Goal: Task Accomplishment & Management: Manage account settings

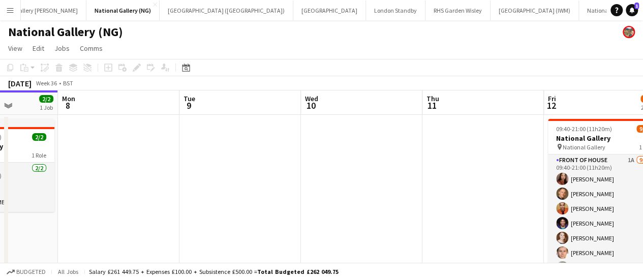
scroll to position [0, 258]
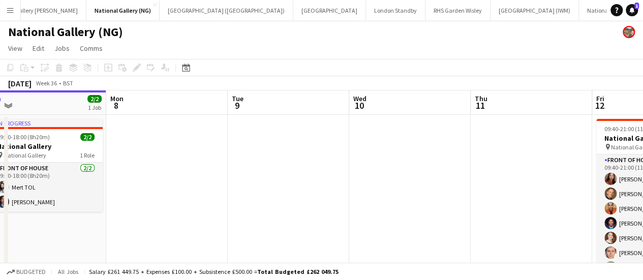
click at [191, 165] on app-date-cell at bounding box center [166, 247] width 121 height 265
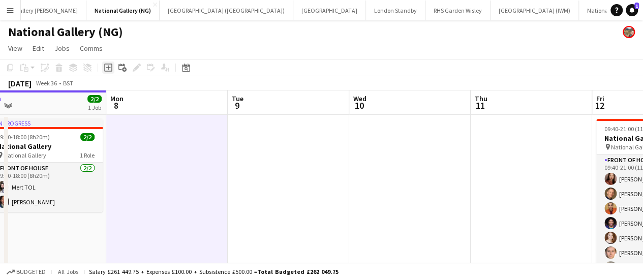
click at [107, 69] on icon "Add job" at bounding box center [108, 68] width 8 height 8
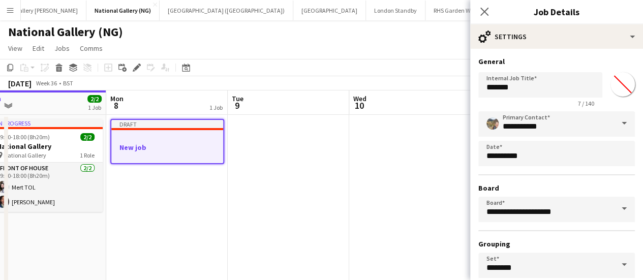
click at [188, 146] on h3 "New job" at bounding box center [167, 147] width 112 height 9
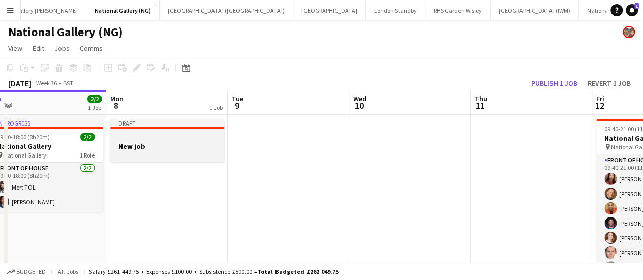
click at [190, 128] on div at bounding box center [167, 128] width 114 height 2
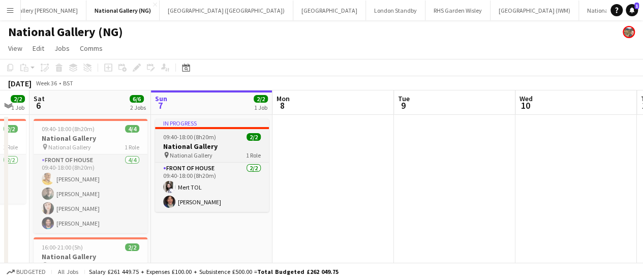
scroll to position [0, 213]
click at [216, 149] on h3 "National Gallery" at bounding box center [212, 146] width 114 height 9
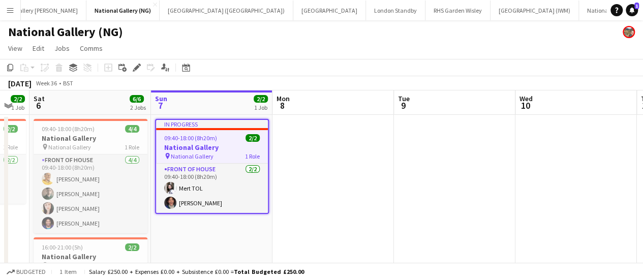
click at [345, 150] on app-date-cell at bounding box center [332, 247] width 121 height 265
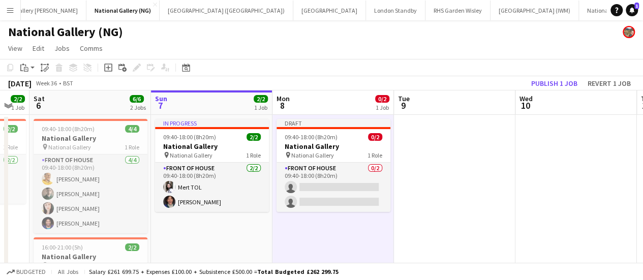
click at [460, 149] on app-date-cell at bounding box center [454, 247] width 121 height 265
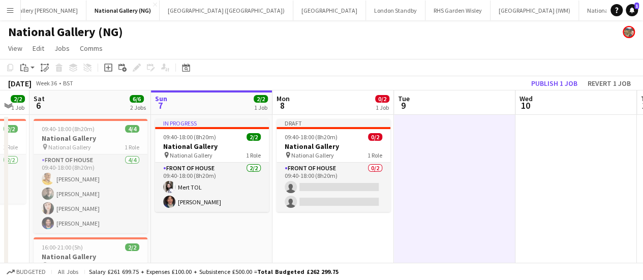
scroll to position [0, 269]
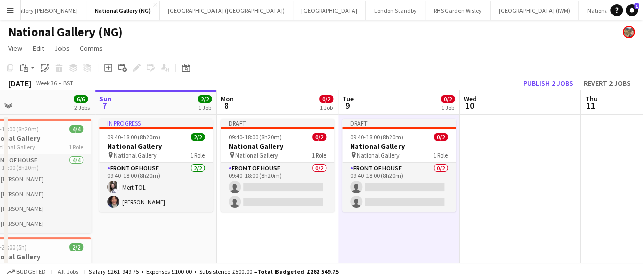
click at [490, 150] on app-date-cell at bounding box center [519, 247] width 121 height 265
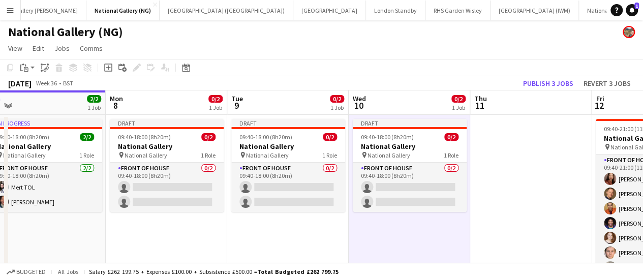
scroll to position [0, 379]
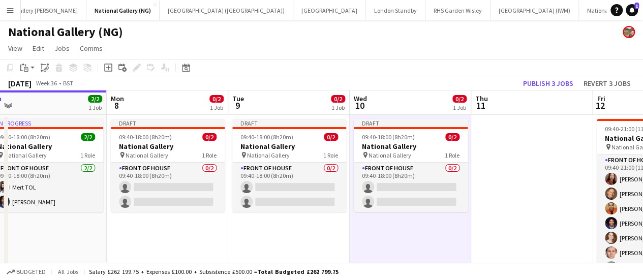
click at [508, 145] on app-date-cell at bounding box center [531, 247] width 121 height 265
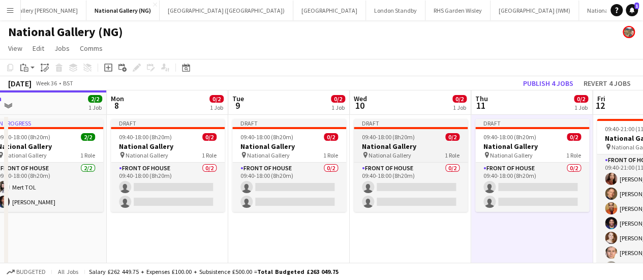
click at [418, 151] on div "pin National Gallery 1 Role" at bounding box center [411, 155] width 114 height 8
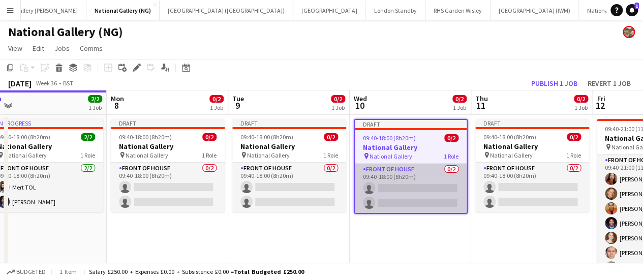
click at [427, 179] on app-card-role "Front of House 0/2 09:40-18:00 (8h20m) single-neutral-actions single-neutral-ac…" at bounding box center [411, 188] width 112 height 49
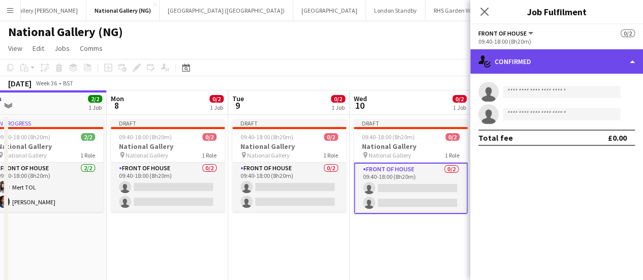
click at [618, 63] on div "single-neutral-actions-check-2 Confirmed" at bounding box center [556, 61] width 173 height 24
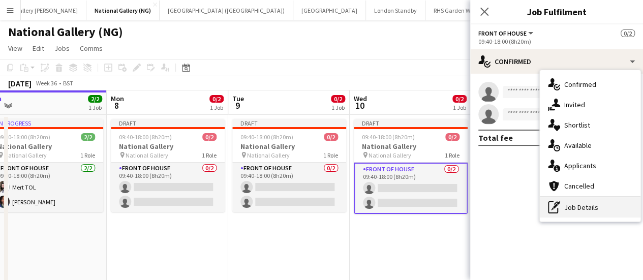
click at [601, 203] on div "pen-write Job Details" at bounding box center [590, 207] width 101 height 20
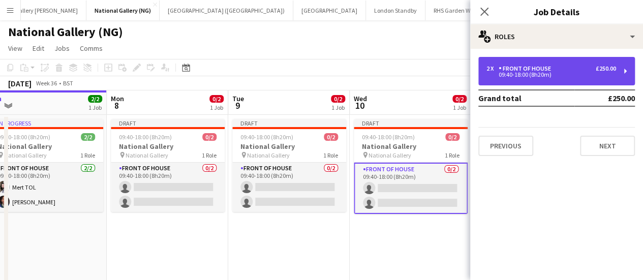
click at [625, 66] on div "2 x Front of House £250.00 09:40-18:00 (8h20m)" at bounding box center [556, 71] width 157 height 28
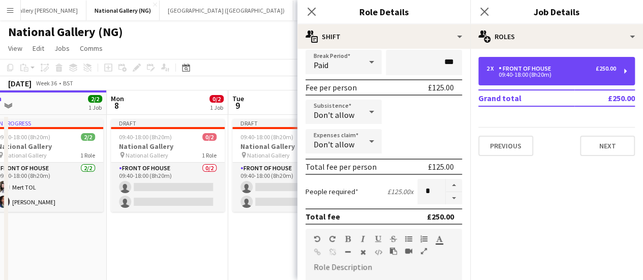
scroll to position [140, 0]
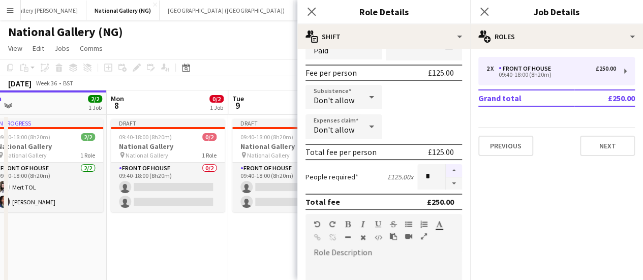
click at [446, 168] on button "button" at bounding box center [454, 170] width 16 height 13
type input "*"
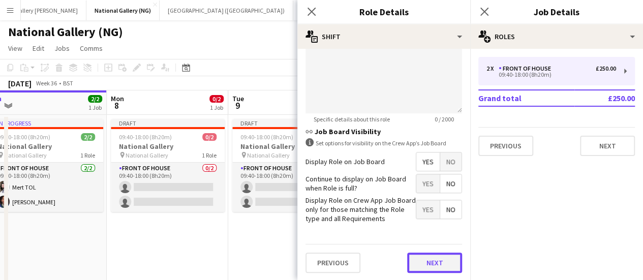
click at [419, 266] on button "Next" at bounding box center [434, 263] width 55 height 20
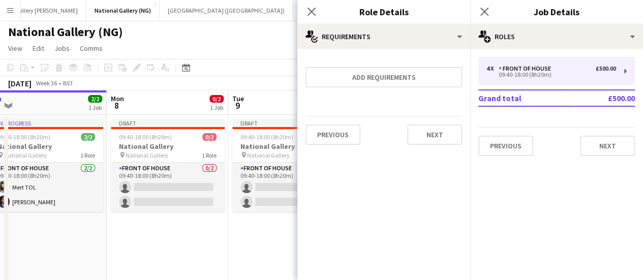
scroll to position [0, 0]
click at [211, 30] on div "National Gallery (NG)" at bounding box center [321, 29] width 643 height 19
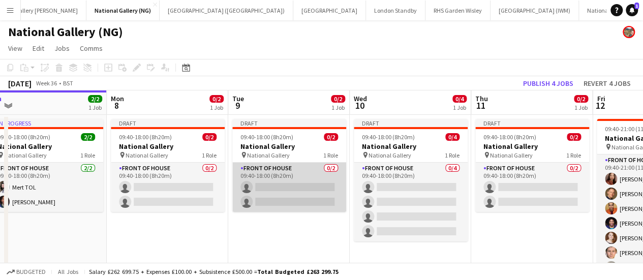
click at [253, 197] on app-card-role "Front of House 0/2 09:40-18:00 (8h20m) single-neutral-actions single-neutral-ac…" at bounding box center [289, 187] width 114 height 49
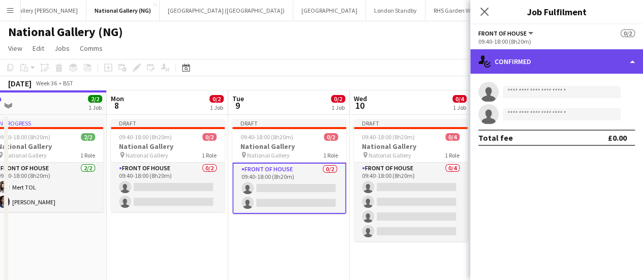
click at [545, 66] on div "single-neutral-actions-check-2 Confirmed" at bounding box center [556, 61] width 173 height 24
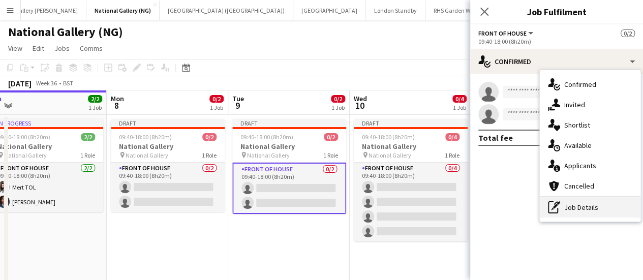
click at [560, 204] on div "pen-write Job Details" at bounding box center [590, 207] width 101 height 20
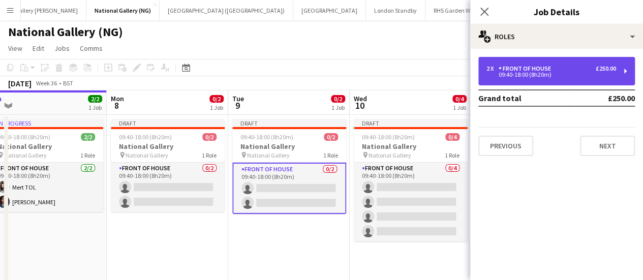
click at [548, 82] on div "2 x Front of House £250.00 09:40-18:00 (8h20m)" at bounding box center [556, 71] width 157 height 28
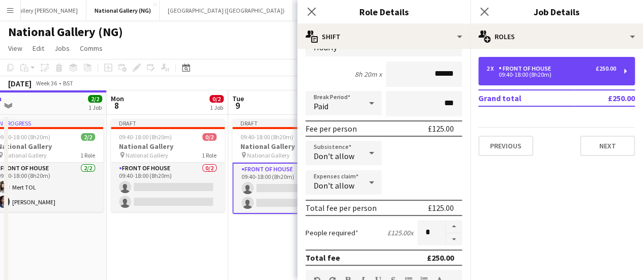
scroll to position [84, 0]
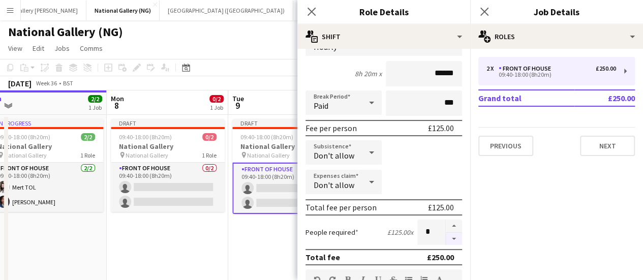
click at [446, 233] on button "button" at bounding box center [454, 239] width 16 height 13
type input "*"
click at [231, 84] on div "[DATE] Week 36 • BST Publish 1 job Revert 1 job" at bounding box center [321, 83] width 643 height 14
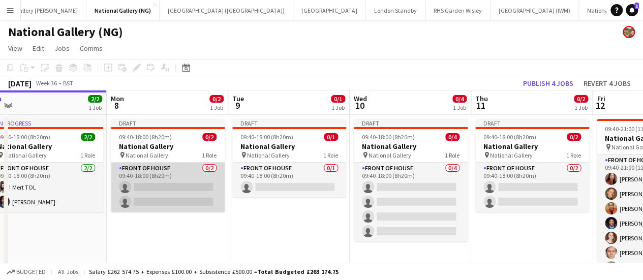
click at [168, 176] on app-card-role "Front of House 0/2 09:40-18:00 (8h20m) single-neutral-actions single-neutral-ac…" at bounding box center [168, 187] width 114 height 49
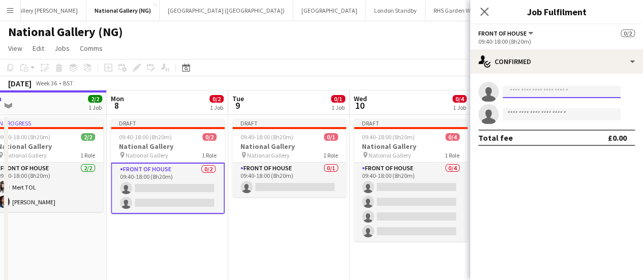
click at [522, 91] on input at bounding box center [562, 92] width 118 height 12
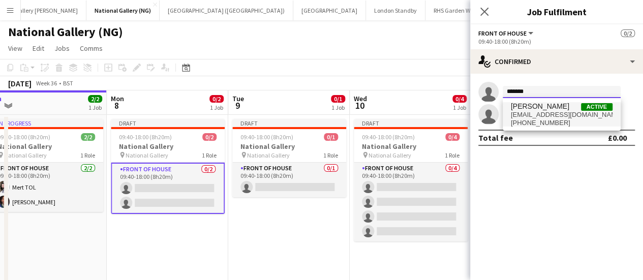
type input "*******"
click at [538, 120] on span "[PHONE_NUMBER]" at bounding box center [562, 123] width 102 height 8
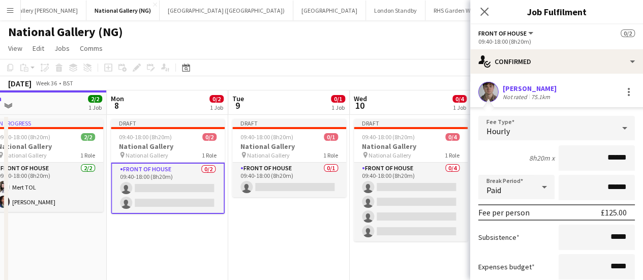
scroll to position [104, 0]
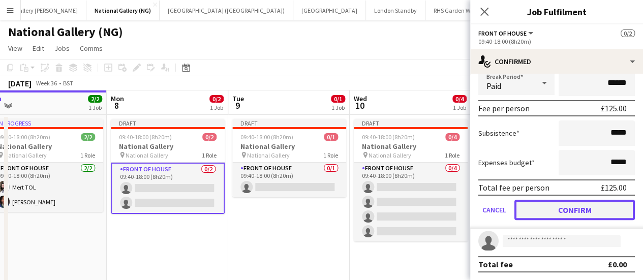
click at [548, 204] on button "Confirm" at bounding box center [574, 210] width 120 height 20
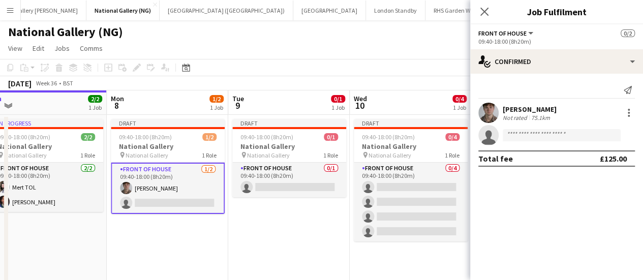
scroll to position [0, 0]
click at [514, 144] on app-invite-slot "single-neutral-actions" at bounding box center [556, 135] width 173 height 20
click at [514, 137] on input at bounding box center [562, 135] width 118 height 12
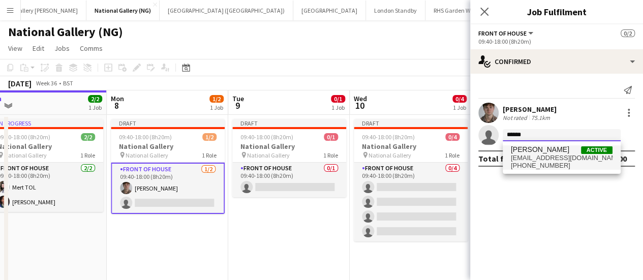
type input "******"
click at [543, 164] on span "[PHONE_NUMBER]" at bounding box center [562, 166] width 102 height 8
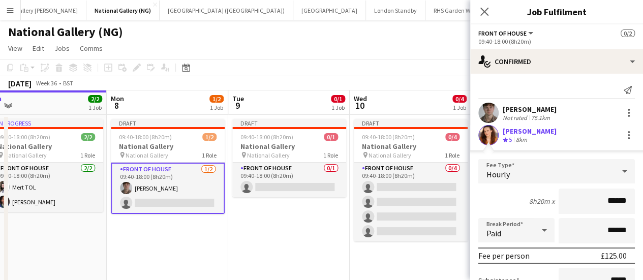
scroll to position [125, 0]
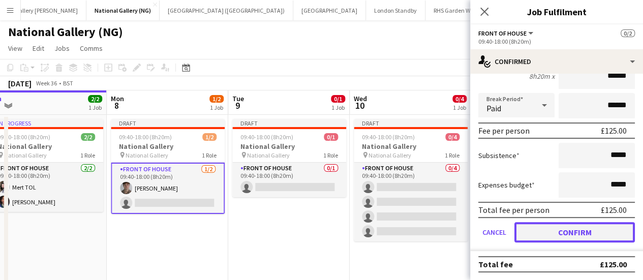
click at [554, 223] on button "Confirm" at bounding box center [574, 232] width 120 height 20
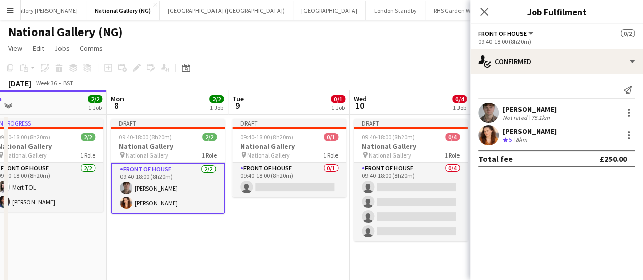
scroll to position [0, 0]
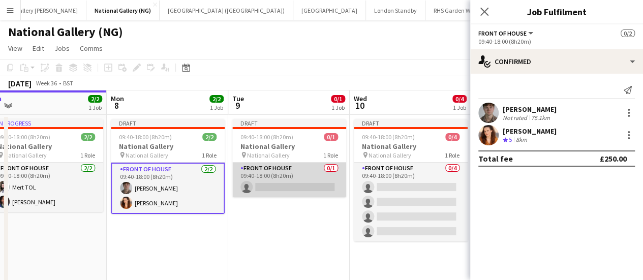
click at [276, 179] on app-card-role "Front of House 0/1 09:40-18:00 (8h20m) single-neutral-actions" at bounding box center [289, 180] width 114 height 35
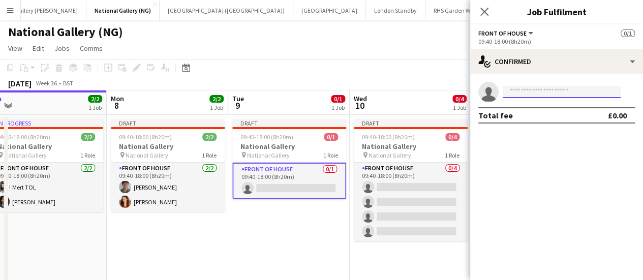
click at [515, 93] on input at bounding box center [562, 92] width 118 height 12
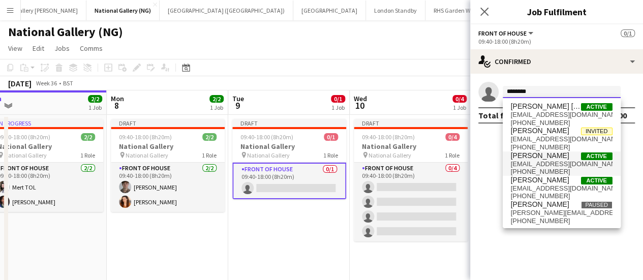
type input "*******"
click at [534, 165] on span "[EMAIL_ADDRESS][DOMAIN_NAME]" at bounding box center [562, 164] width 102 height 8
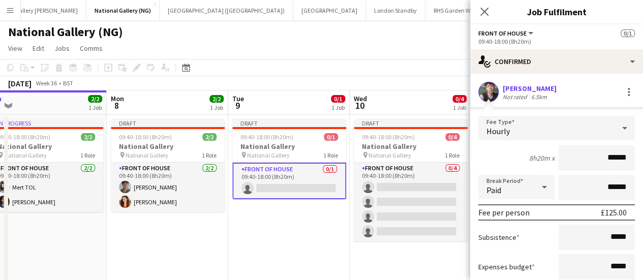
scroll to position [82, 0]
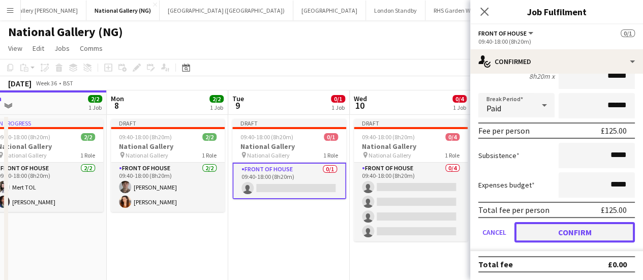
click at [557, 231] on button "Confirm" at bounding box center [574, 232] width 120 height 20
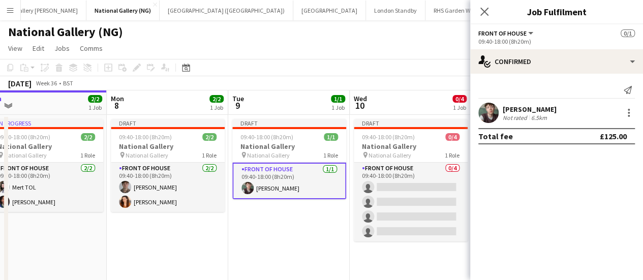
scroll to position [0, 0]
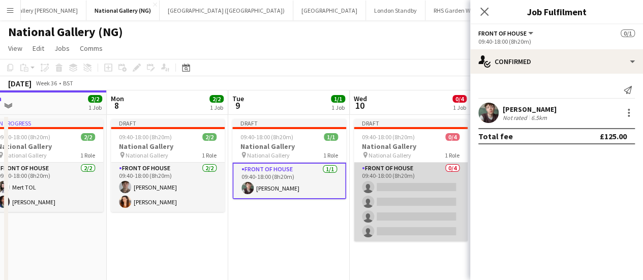
click at [407, 208] on app-card-role "Front of House 0/4 09:40-18:00 (8h20m) single-neutral-actions single-neutral-ac…" at bounding box center [411, 202] width 114 height 79
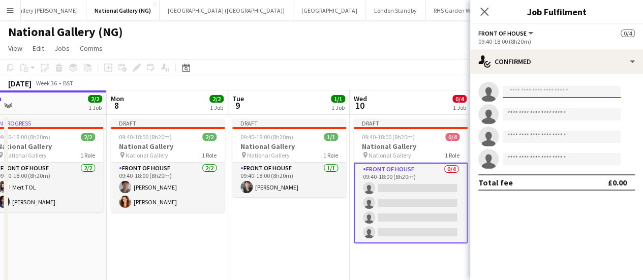
click at [534, 97] on input at bounding box center [562, 92] width 118 height 12
type input "*"
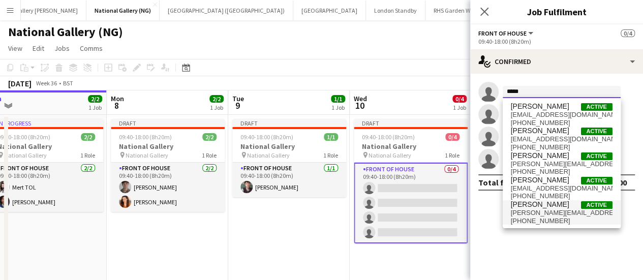
type input "*****"
click at [548, 208] on span "[PERSON_NAME]" at bounding box center [540, 204] width 58 height 9
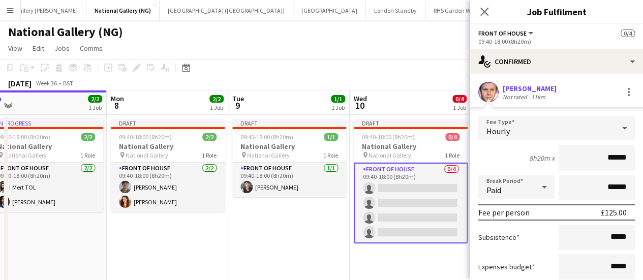
scroll to position [149, 0]
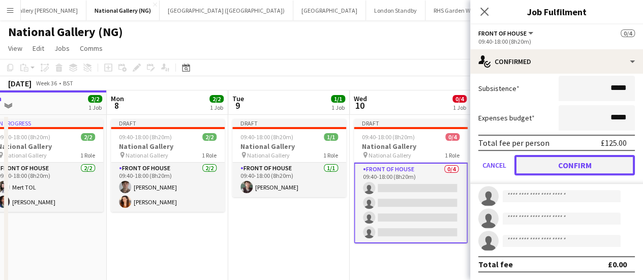
click at [551, 169] on button "Confirm" at bounding box center [574, 165] width 120 height 20
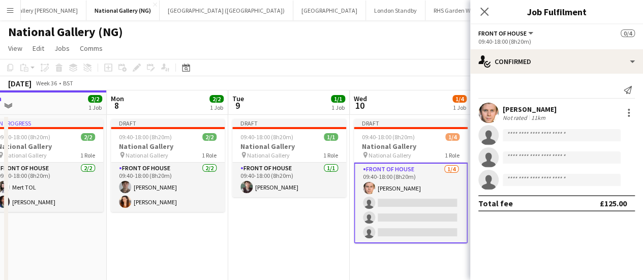
scroll to position [0, 0]
click at [553, 136] on input at bounding box center [562, 135] width 118 height 12
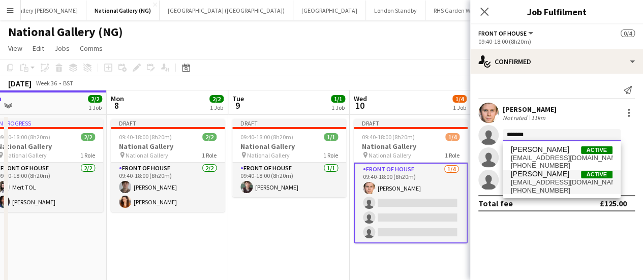
type input "*******"
click at [542, 185] on span "[EMAIL_ADDRESS][DOMAIN_NAME]" at bounding box center [562, 182] width 102 height 8
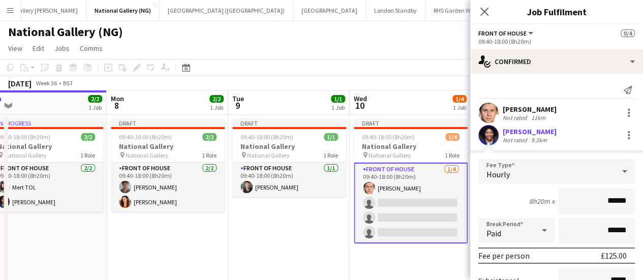
scroll to position [170, 0]
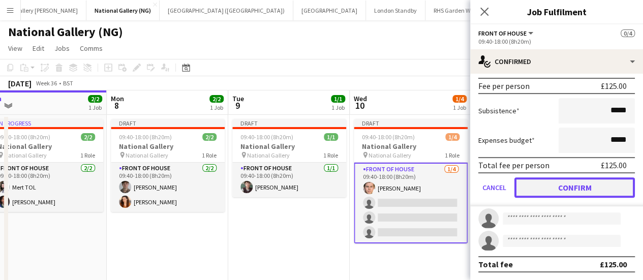
click at [561, 191] on button "Confirm" at bounding box center [574, 187] width 120 height 20
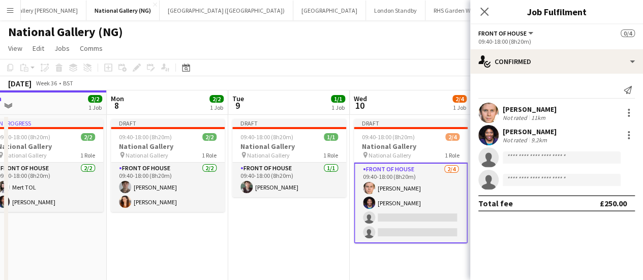
scroll to position [0, 0]
click at [526, 158] on input at bounding box center [562, 157] width 118 height 12
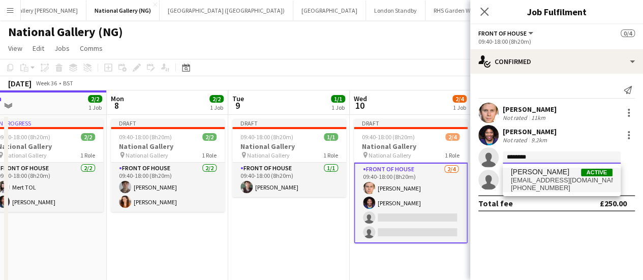
type input "********"
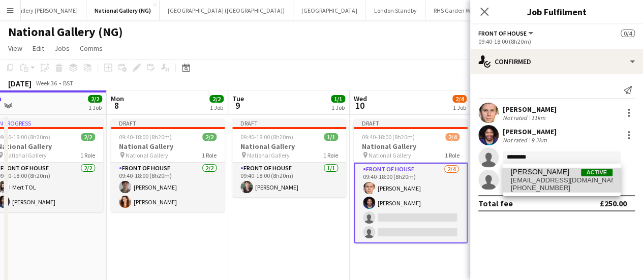
click at [534, 184] on span "[PHONE_NUMBER]" at bounding box center [562, 188] width 102 height 8
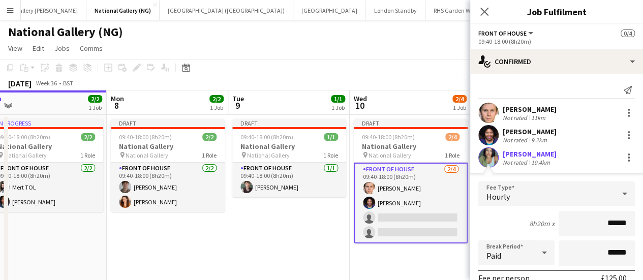
scroll to position [170, 0]
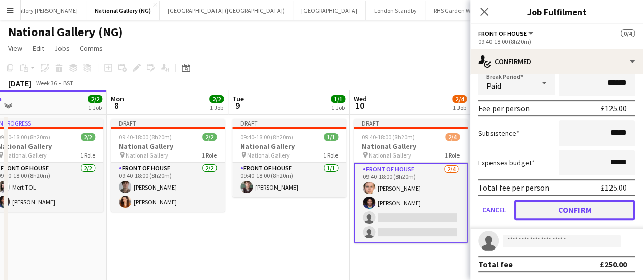
click at [542, 200] on button "Confirm" at bounding box center [574, 210] width 120 height 20
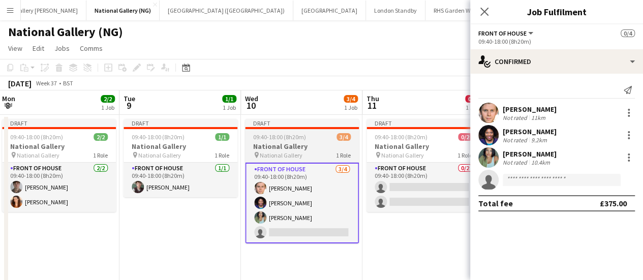
scroll to position [0, 488]
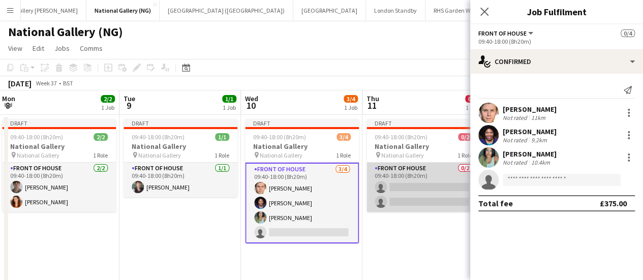
click at [445, 171] on app-card-role "Front of House 0/2 09:40-18:00 (8h20m) single-neutral-actions single-neutral-ac…" at bounding box center [423, 187] width 114 height 49
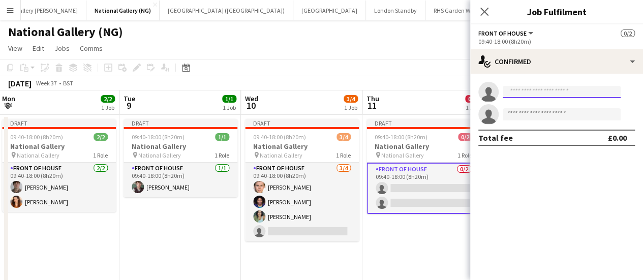
click at [507, 96] on input at bounding box center [562, 92] width 118 height 12
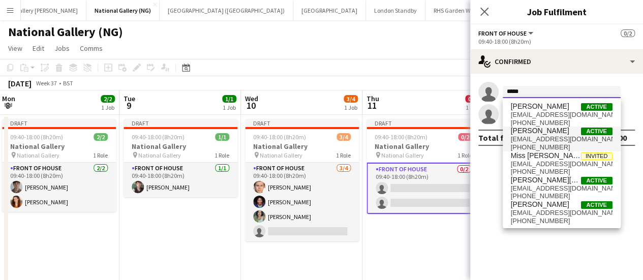
type input "*****"
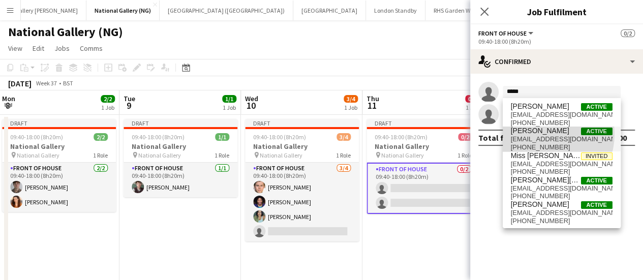
click at [541, 134] on span "[PERSON_NAME]" at bounding box center [540, 131] width 58 height 9
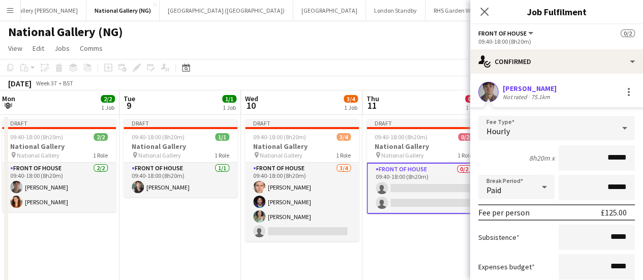
scroll to position [104, 0]
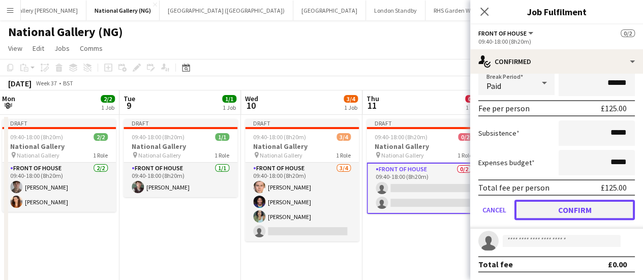
click at [565, 210] on button "Confirm" at bounding box center [574, 210] width 120 height 20
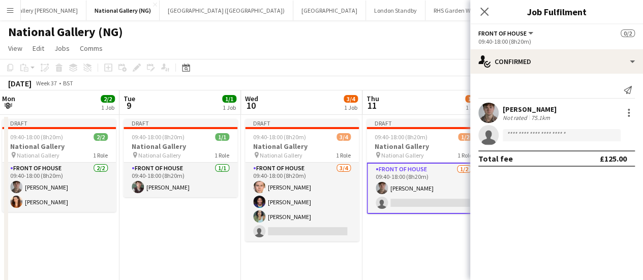
scroll to position [0, 0]
click at [515, 131] on input at bounding box center [562, 135] width 118 height 12
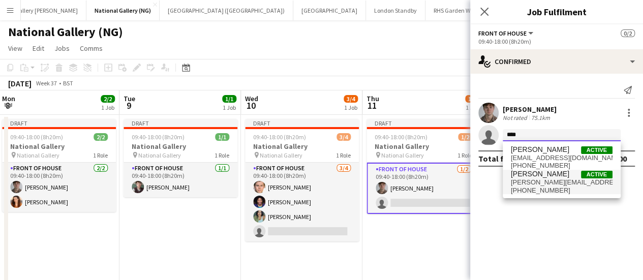
type input "****"
click at [538, 189] on span "[PHONE_NUMBER]" at bounding box center [562, 191] width 102 height 8
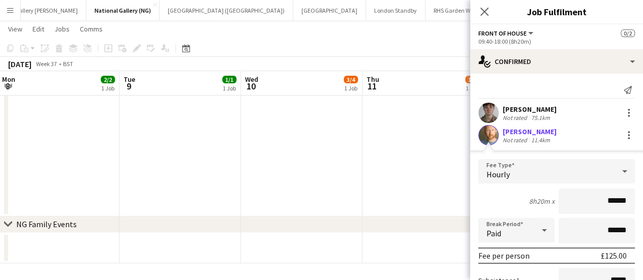
scroll to position [125, 0]
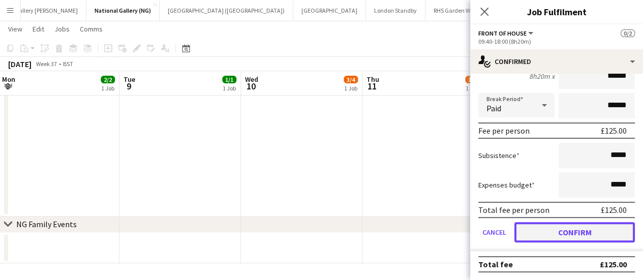
click at [554, 224] on button "Confirm" at bounding box center [574, 232] width 120 height 20
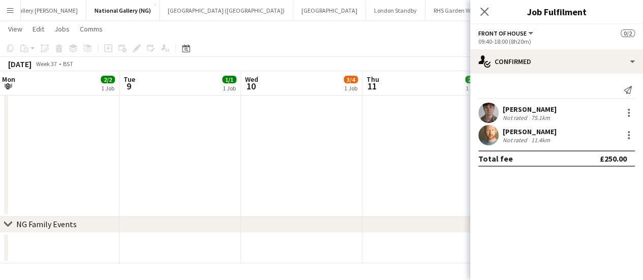
scroll to position [0, 0]
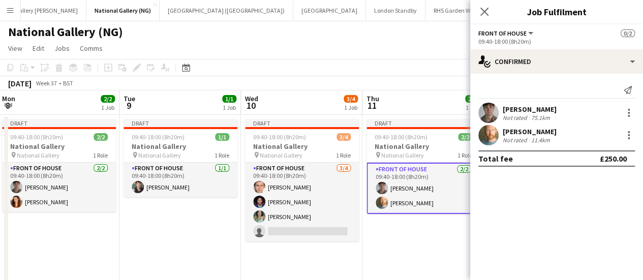
click at [390, 54] on app-page-menu "View Day view expanded Day view collapsed Month view Date picker Jump to [DATE]…" at bounding box center [321, 49] width 643 height 19
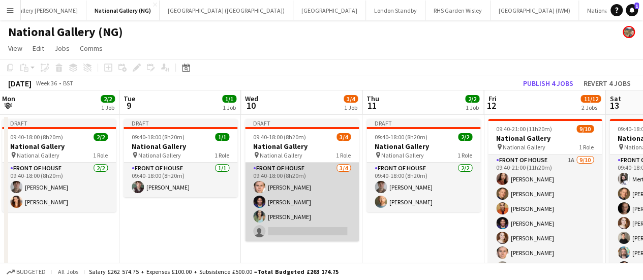
scroll to position [0, 441]
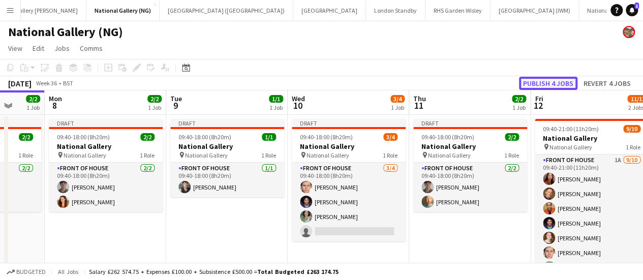
click at [529, 81] on button "Publish 4 jobs" at bounding box center [548, 83] width 58 height 13
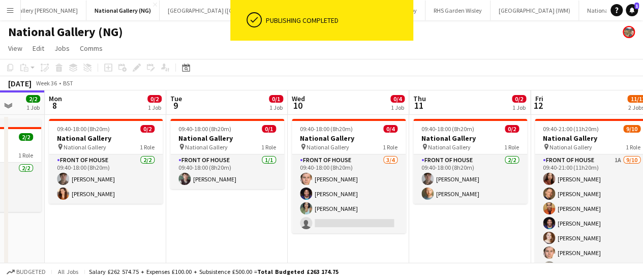
click at [368, 39] on div "Publishing completed" at bounding box center [337, 20] width 151 height 41
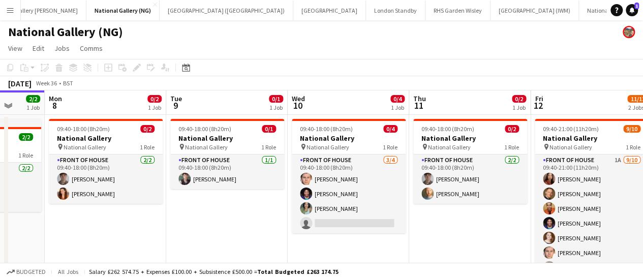
scroll to position [14, 0]
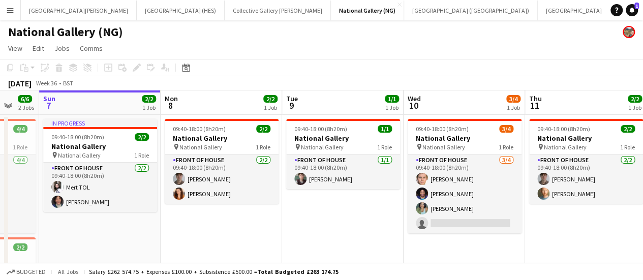
scroll to position [0, 362]
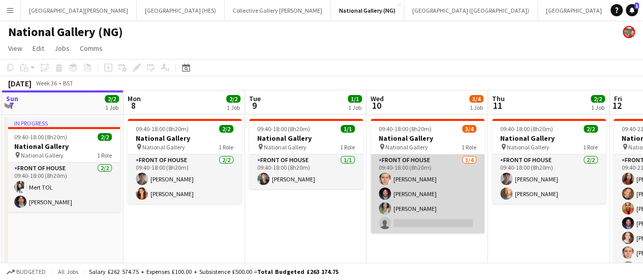
click at [425, 233] on app-card-role "Front of House 3/4 09:40-18:00 (8h20m) James Keningale Camille Clossum Anoushka…" at bounding box center [427, 193] width 114 height 79
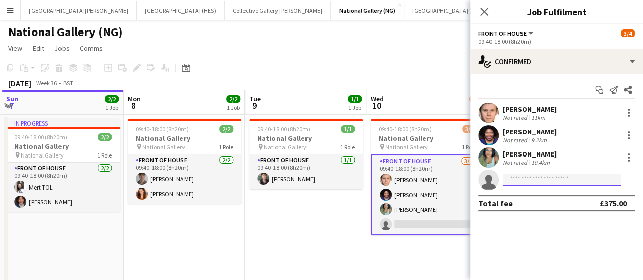
click at [539, 180] on input at bounding box center [562, 180] width 118 height 12
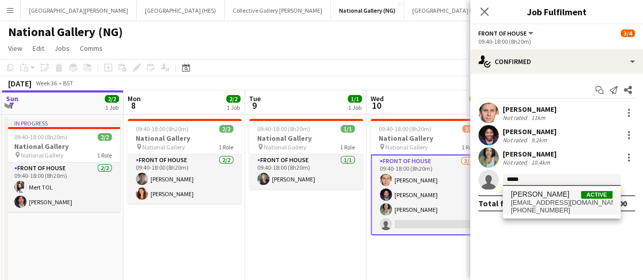
type input "*****"
click at [537, 191] on span "[PERSON_NAME]" at bounding box center [540, 194] width 58 height 9
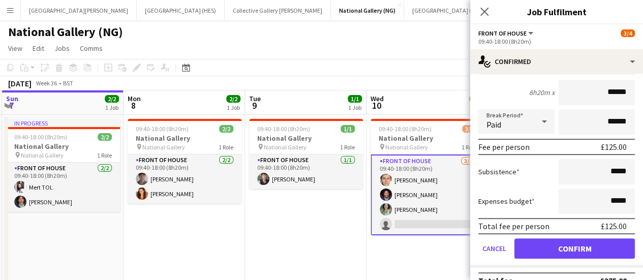
scroll to position [170, 0]
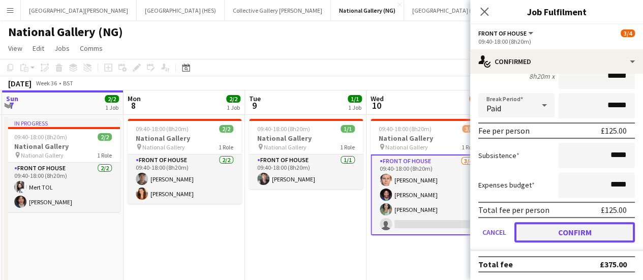
click at [528, 231] on button "Confirm" at bounding box center [574, 232] width 120 height 20
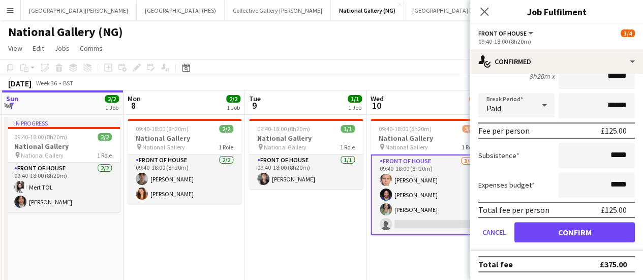
scroll to position [0, 0]
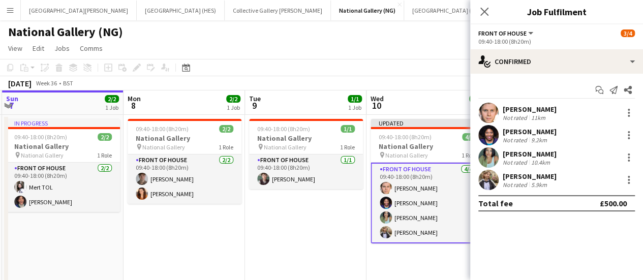
click at [377, 47] on app-page-menu "View Day view expanded Day view collapsed Month view Date picker Jump to [DATE]…" at bounding box center [321, 49] width 643 height 19
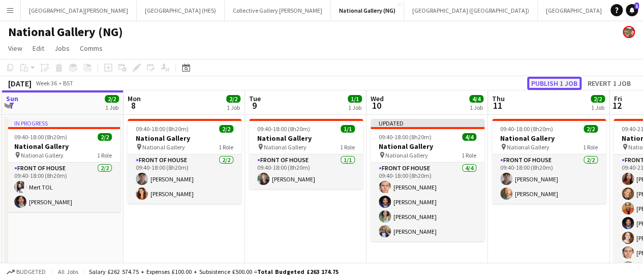
click at [542, 83] on button "Publish 1 job" at bounding box center [554, 83] width 54 height 13
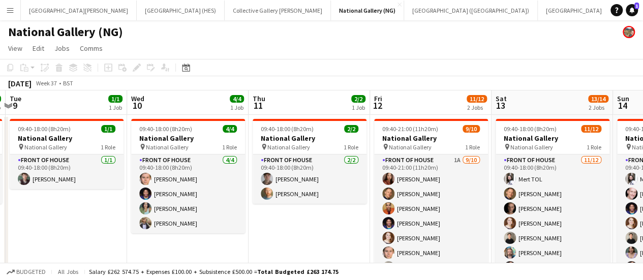
scroll to position [0, 305]
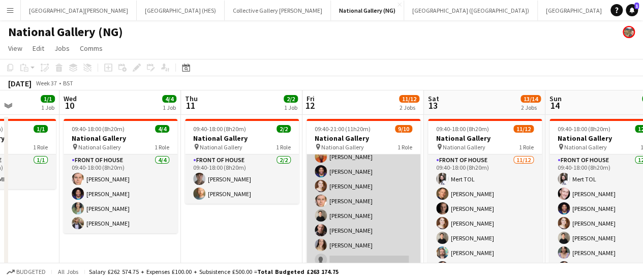
click at [357, 246] on app-card-role "Front of House 1A 9/10 09:40-21:00 (11h20m) Esther Tan Conrad Williamson Alex S…" at bounding box center [363, 186] width 114 height 167
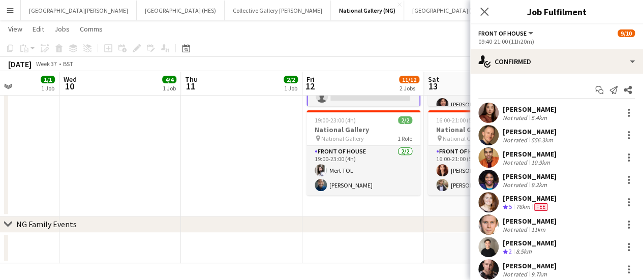
scroll to position [73, 0]
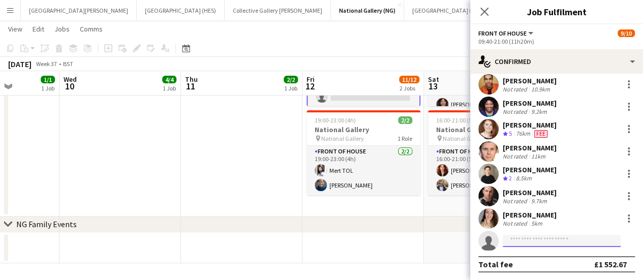
click at [536, 240] on input at bounding box center [562, 241] width 118 height 12
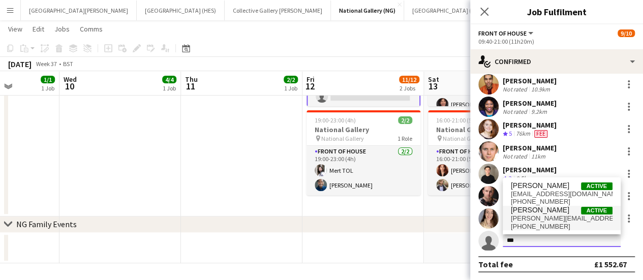
type input "***"
click at [537, 220] on span "[PERSON_NAME][EMAIL_ADDRESS][DOMAIN_NAME]" at bounding box center [562, 218] width 102 height 8
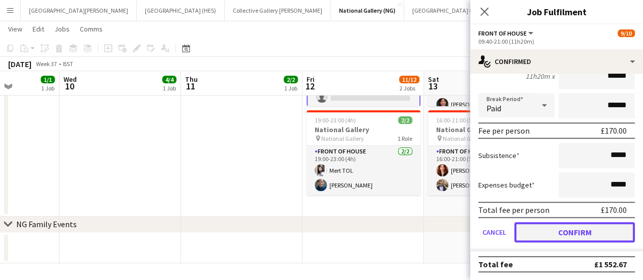
click at [535, 233] on button "Confirm" at bounding box center [574, 232] width 120 height 20
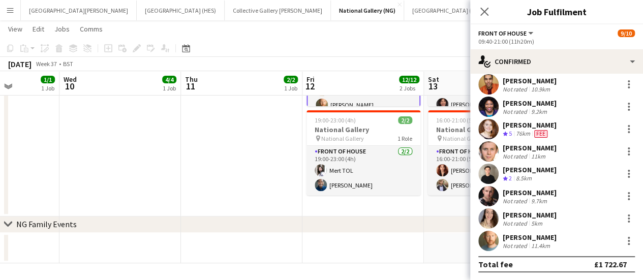
click at [234, 198] on app-date-cell "09:40-18:00 (8h20m) 2/2 National Gallery pin National Gallery 1 Role Front of H…" at bounding box center [241, 84] width 121 height 265
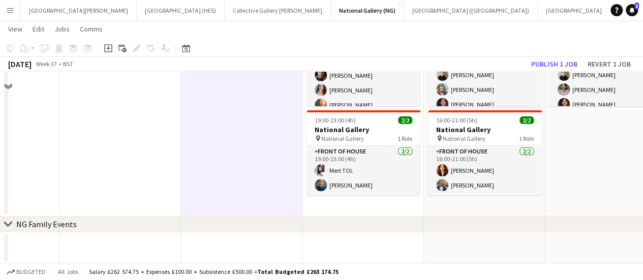
scroll to position [0, 0]
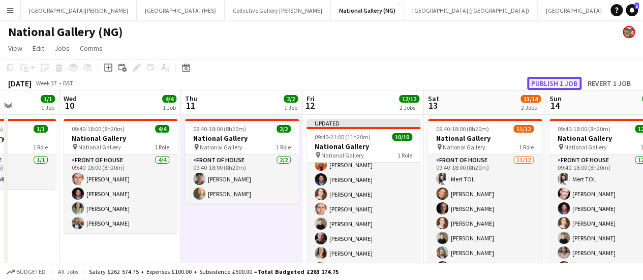
click at [533, 77] on button "Publish 1 job" at bounding box center [554, 83] width 54 height 13
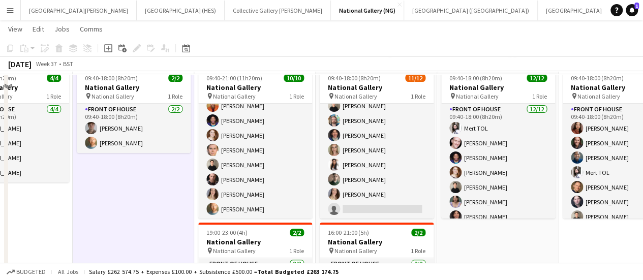
scroll to position [61, 0]
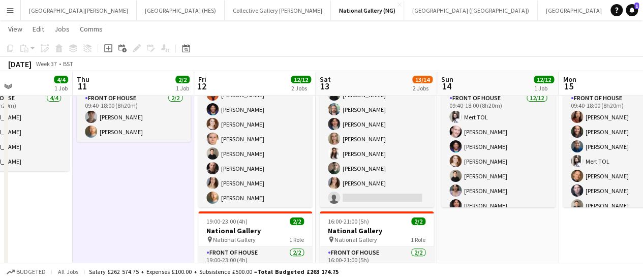
click at [16, 8] on button "Menu" at bounding box center [10, 10] width 20 height 20
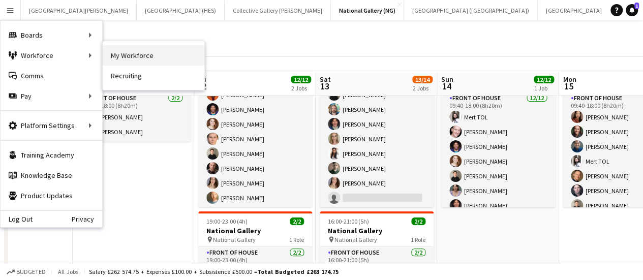
click at [129, 51] on link "My Workforce" at bounding box center [154, 55] width 102 height 20
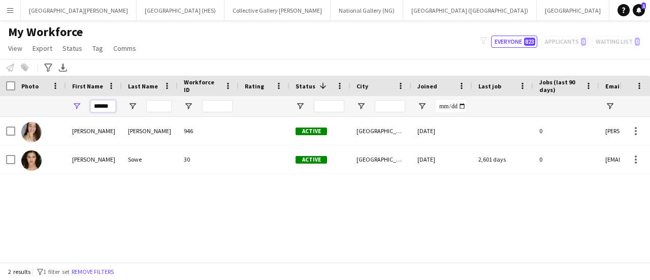
click at [103, 104] on input "******" at bounding box center [102, 106] width 25 height 12
type input "****"
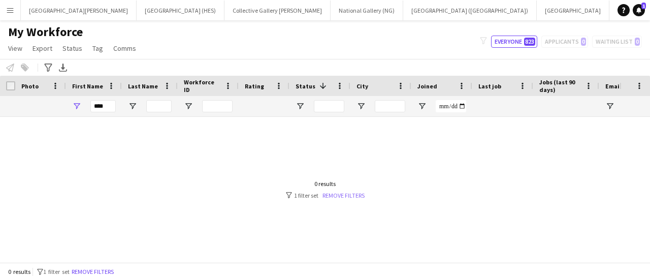
click at [333, 195] on link "Remove filters" at bounding box center [344, 196] width 42 height 8
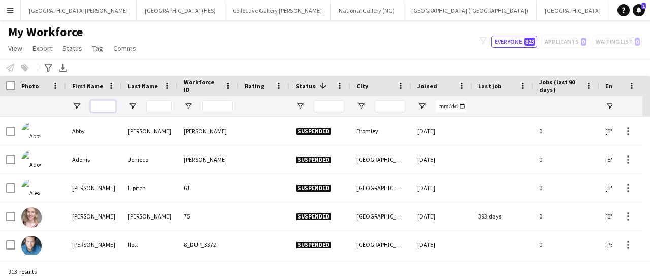
click at [98, 109] on input "First Name Filter Input" at bounding box center [102, 106] width 25 height 12
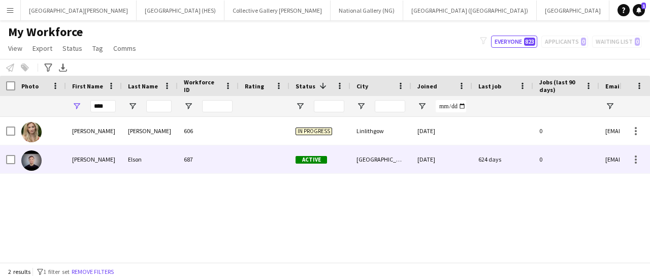
click at [108, 146] on div "Roni" at bounding box center [94, 159] width 56 height 28
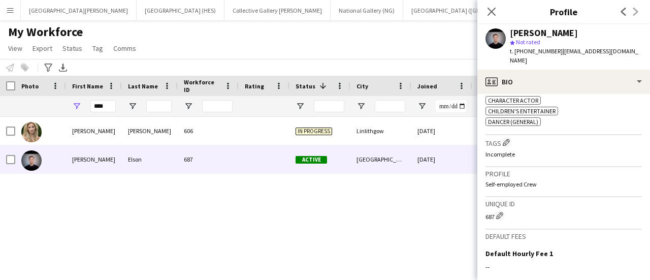
scroll to position [451, 0]
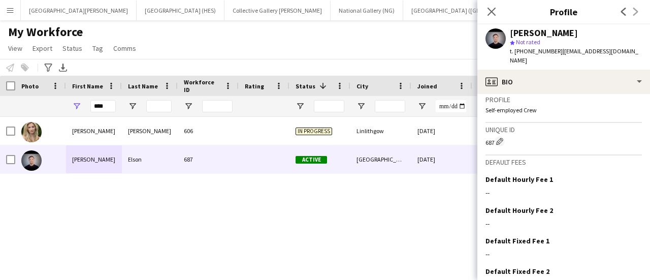
click at [400, 50] on div "My Workforce View Views Default view New view Update view Delete view Edit name…" at bounding box center [325, 41] width 650 height 35
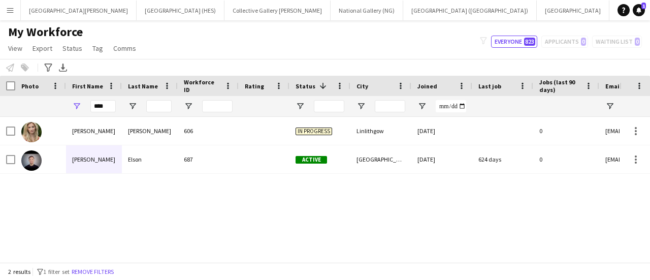
click at [96, 99] on div "****" at bounding box center [102, 106] width 25 height 20
click at [98, 101] on input "****" at bounding box center [102, 106] width 25 height 12
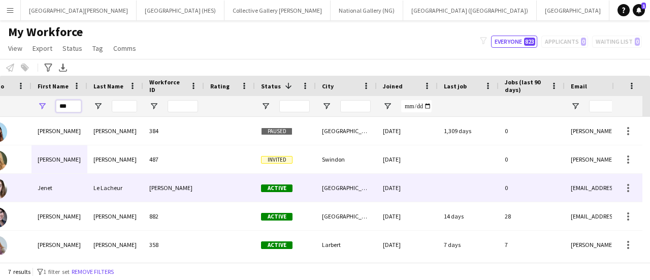
scroll to position [0, 0]
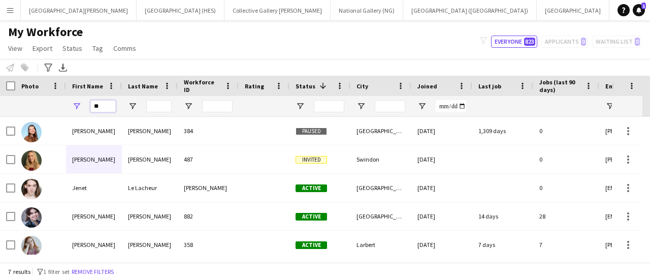
type input "*"
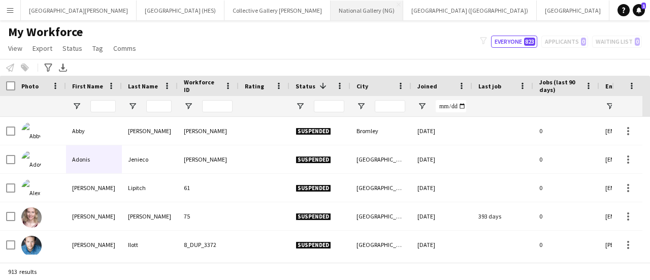
click at [331, 15] on button "National Gallery (NG) Close" at bounding box center [367, 11] width 73 height 20
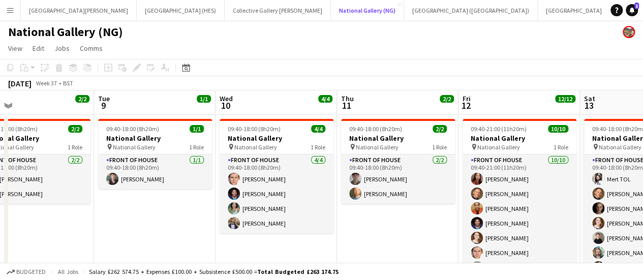
scroll to position [0, 305]
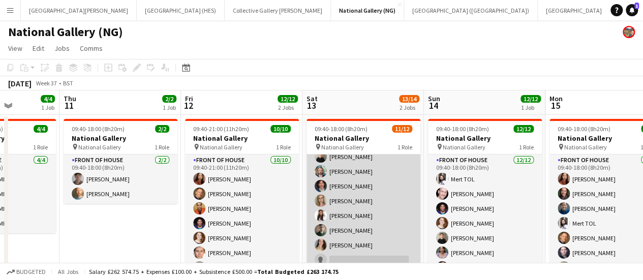
click at [344, 239] on app-card-role "Front of House 1A 11/12 09:40-18:00 (8h20m) Mert TOL Conrad Williamson Tom Cant…" at bounding box center [363, 171] width 114 height 197
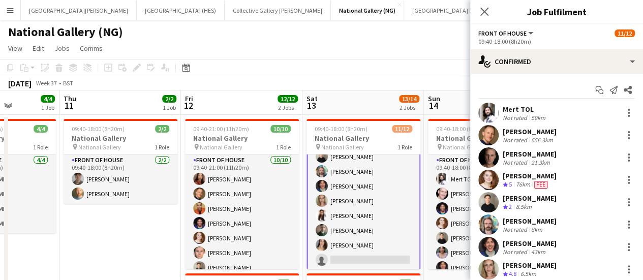
scroll to position [118, 0]
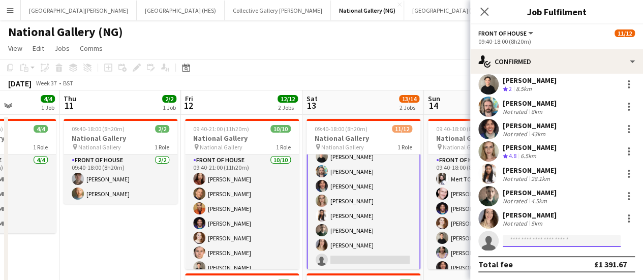
click at [541, 239] on input at bounding box center [562, 241] width 118 height 12
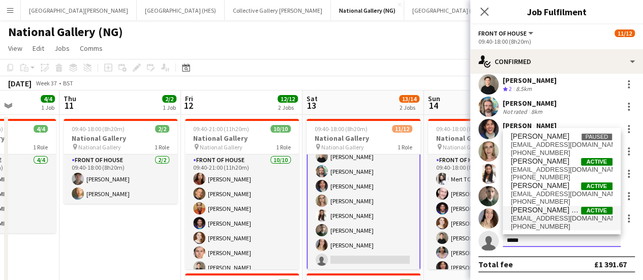
type input "****"
click at [539, 208] on span "Jade Lovel Ortega Medal" at bounding box center [546, 210] width 70 height 9
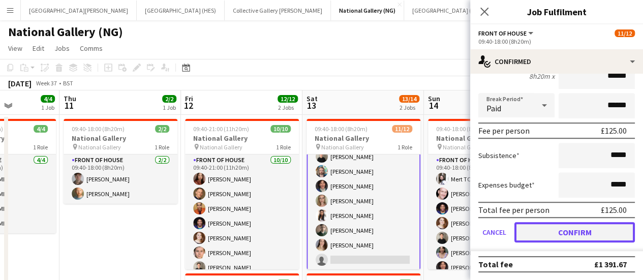
click at [546, 233] on button "Confirm" at bounding box center [574, 232] width 120 height 20
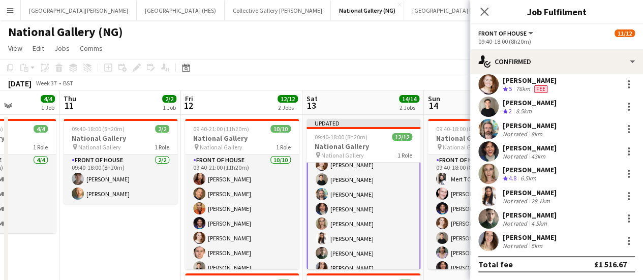
click at [372, 72] on app-toolbar "Copy Paste Paste Ctrl+V Paste with crew Ctrl+Shift+V Paste linked Job Delete Gr…" at bounding box center [321, 67] width 643 height 17
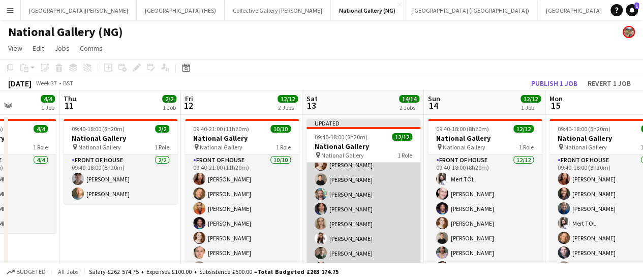
scroll to position [89, 0]
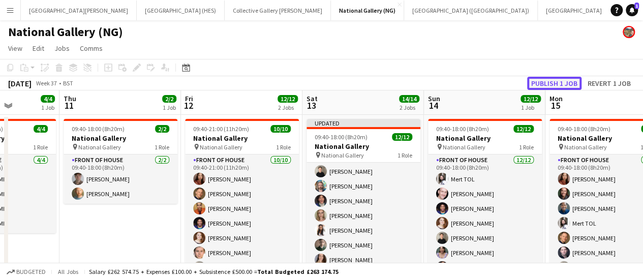
click at [548, 80] on button "Publish 1 job" at bounding box center [554, 83] width 54 height 13
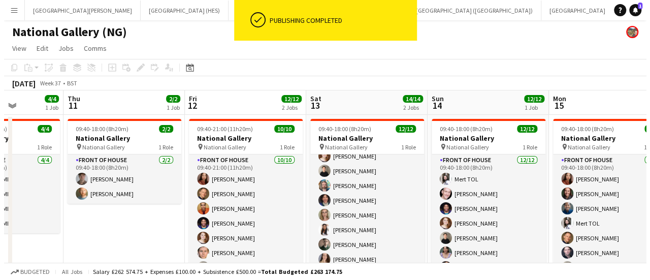
scroll to position [81, 0]
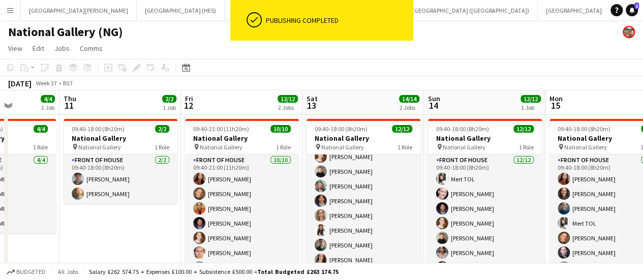
click at [403, 48] on app-page-menu "View Day view expanded Day view collapsed Month view Date picker Jump to [DATE]…" at bounding box center [321, 49] width 643 height 19
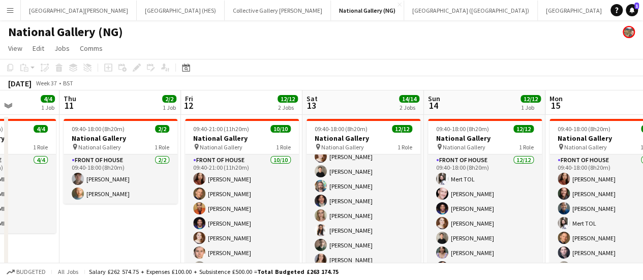
click at [610, 1] on button "London Standby Close" at bounding box center [639, 11] width 59 height 20
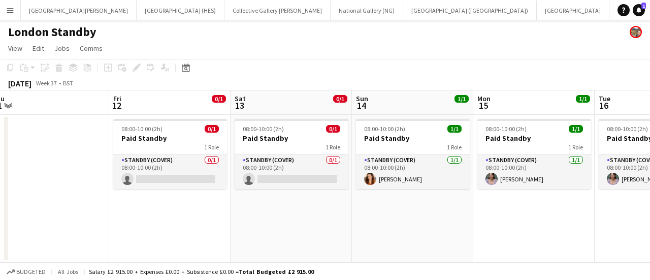
scroll to position [0, 377]
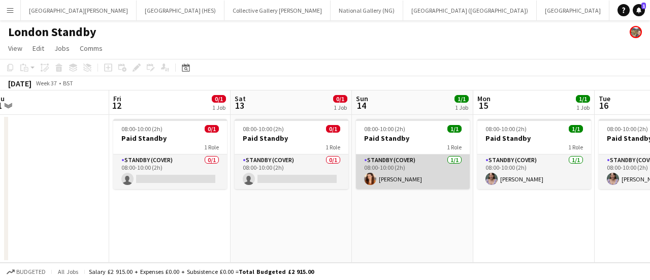
click at [427, 168] on app-card-role "Standby (cover) 1/1 08:00-10:00 (2h) Lara Sprosen" at bounding box center [413, 171] width 114 height 35
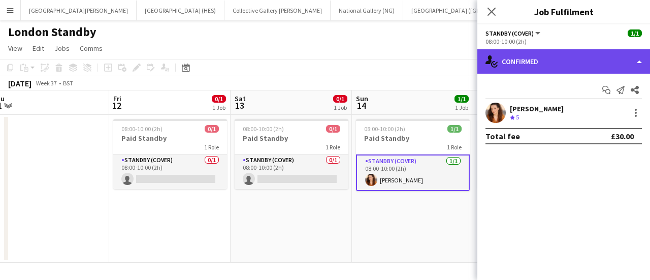
click at [581, 67] on div "single-neutral-actions-check-2 Confirmed" at bounding box center [564, 61] width 173 height 24
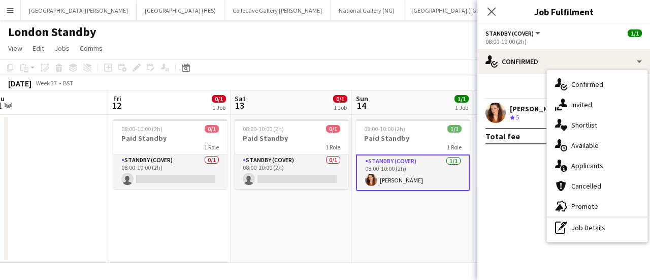
click at [528, 193] on mat-expansion-panel "check Confirmed Start chat Send notification Share Lara Sprosen Crew rating 5 T…" at bounding box center [564, 177] width 173 height 206
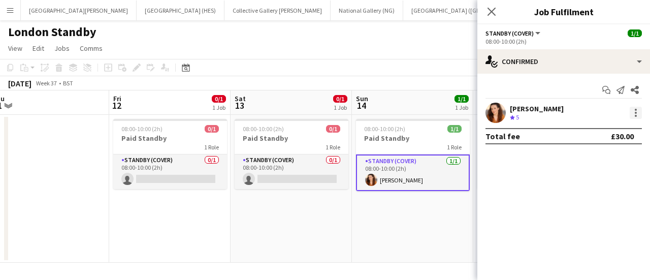
click at [635, 116] on div at bounding box center [636, 113] width 12 height 12
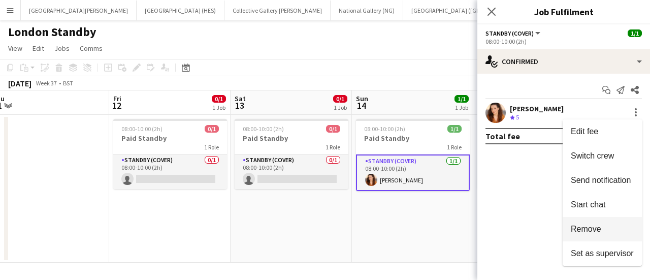
click at [600, 223] on button "Remove" at bounding box center [602, 229] width 79 height 24
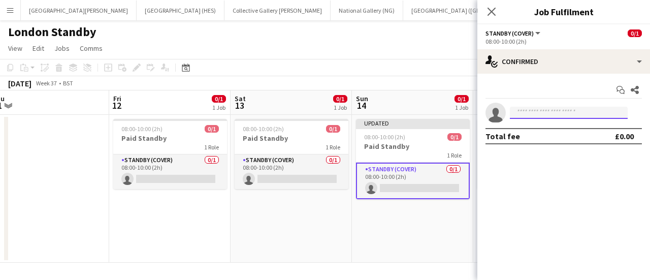
click at [529, 110] on input at bounding box center [569, 113] width 118 height 12
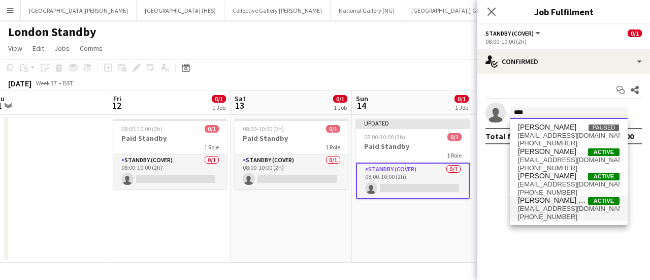
type input "****"
click at [545, 214] on span "+447547622979" at bounding box center [569, 217] width 102 height 8
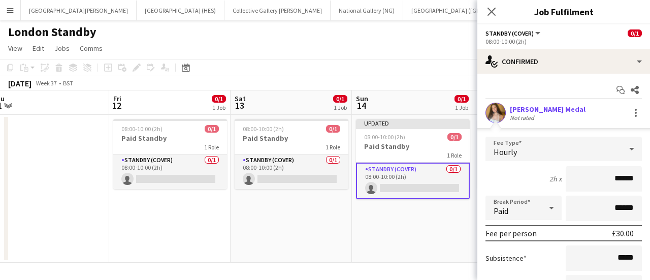
scroll to position [103, 0]
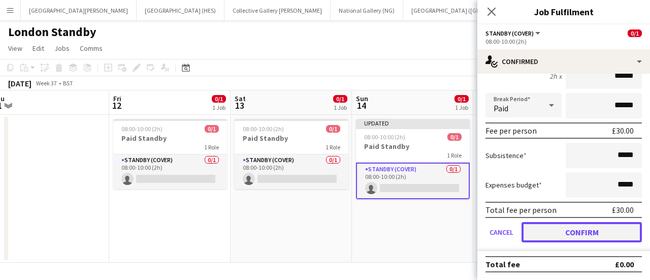
click at [546, 231] on button "Confirm" at bounding box center [582, 232] width 120 height 20
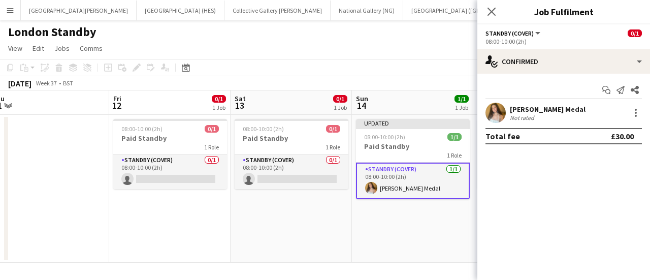
scroll to position [0, 0]
click at [421, 57] on app-page-menu "View Day view expanded Day view collapsed Month view Date picker Jump to [DATE]…" at bounding box center [325, 49] width 650 height 19
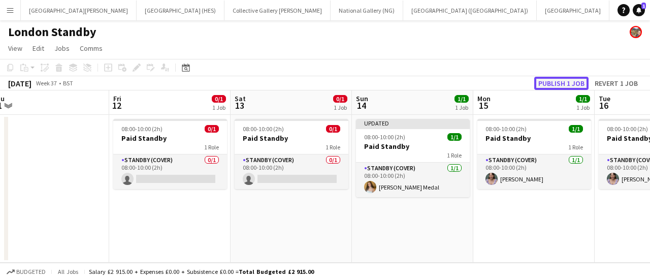
click at [545, 82] on button "Publish 1 job" at bounding box center [562, 83] width 54 height 13
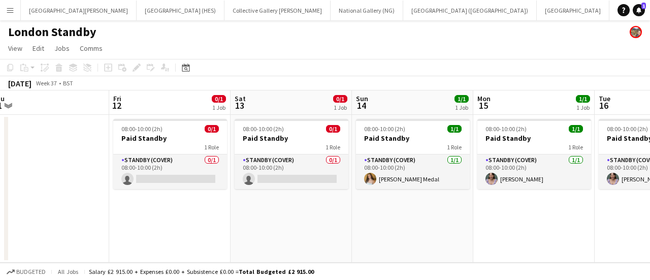
drag, startPoint x: 401, startPoint y: 89, endPoint x: 320, endPoint y: -61, distance: 171.0
click at [320, 0] on html "Menu Boards Boards Boards All jobs Status Workforce Workforce My Workforce Recr…" at bounding box center [325, 140] width 650 height 280
click at [173, 30] on div "London Standby" at bounding box center [325, 29] width 650 height 19
click at [4, 9] on button "Menu" at bounding box center [10, 10] width 20 height 20
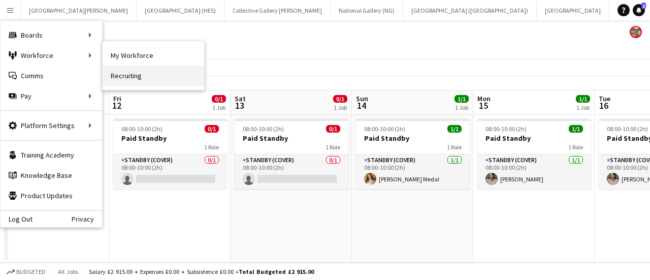
click at [115, 74] on link "Recruiting" at bounding box center [154, 76] width 102 height 20
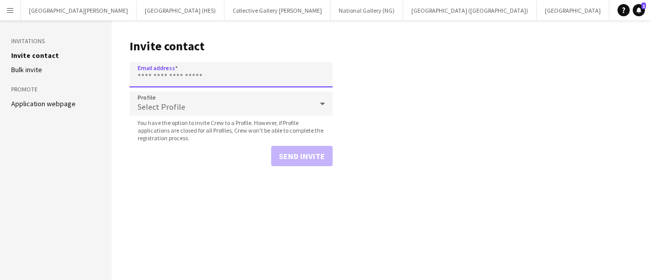
click at [153, 80] on input "Email address" at bounding box center [231, 74] width 203 height 25
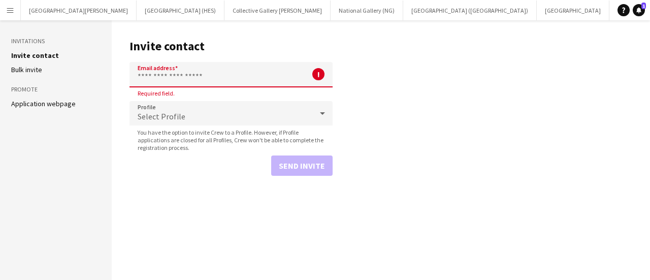
click at [172, 78] on input "Email address" at bounding box center [231, 74] width 203 height 25
paste input "**********"
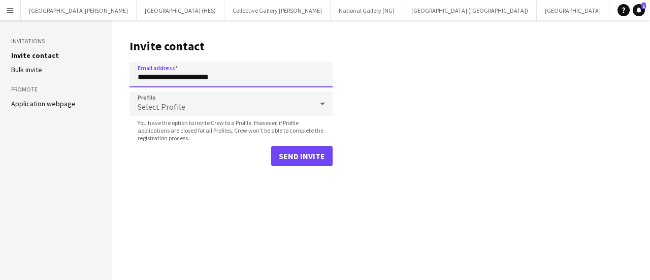
type input "**********"
click at [198, 105] on div "Select Profile" at bounding box center [221, 103] width 183 height 24
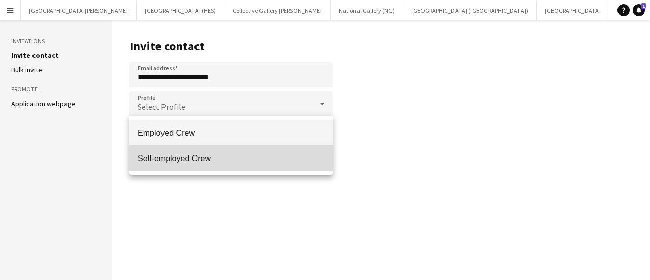
click at [201, 169] on mat-option "Self-employed Crew" at bounding box center [231, 157] width 203 height 25
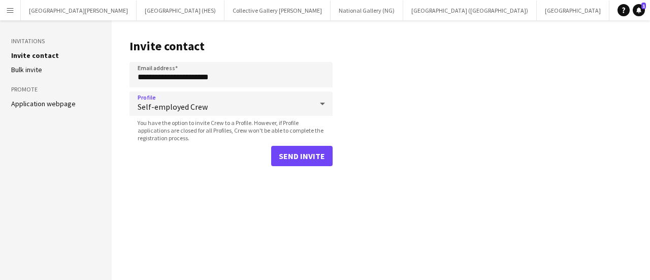
click at [204, 169] on main "**********" at bounding box center [381, 150] width 539 height 260
click at [306, 153] on button "Send invite" at bounding box center [301, 156] width 61 height 20
